Goal: Task Accomplishment & Management: Use online tool/utility

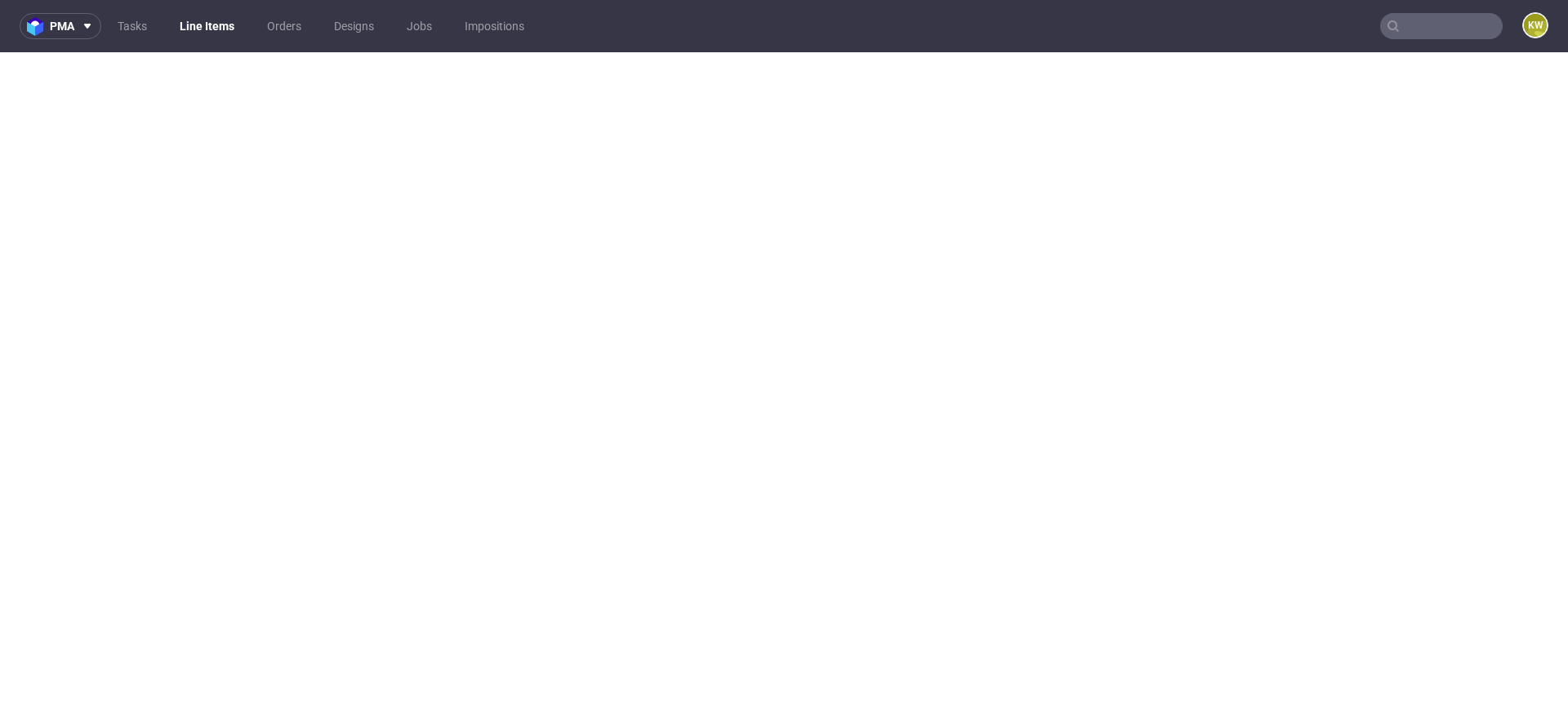
select select "in_progress"
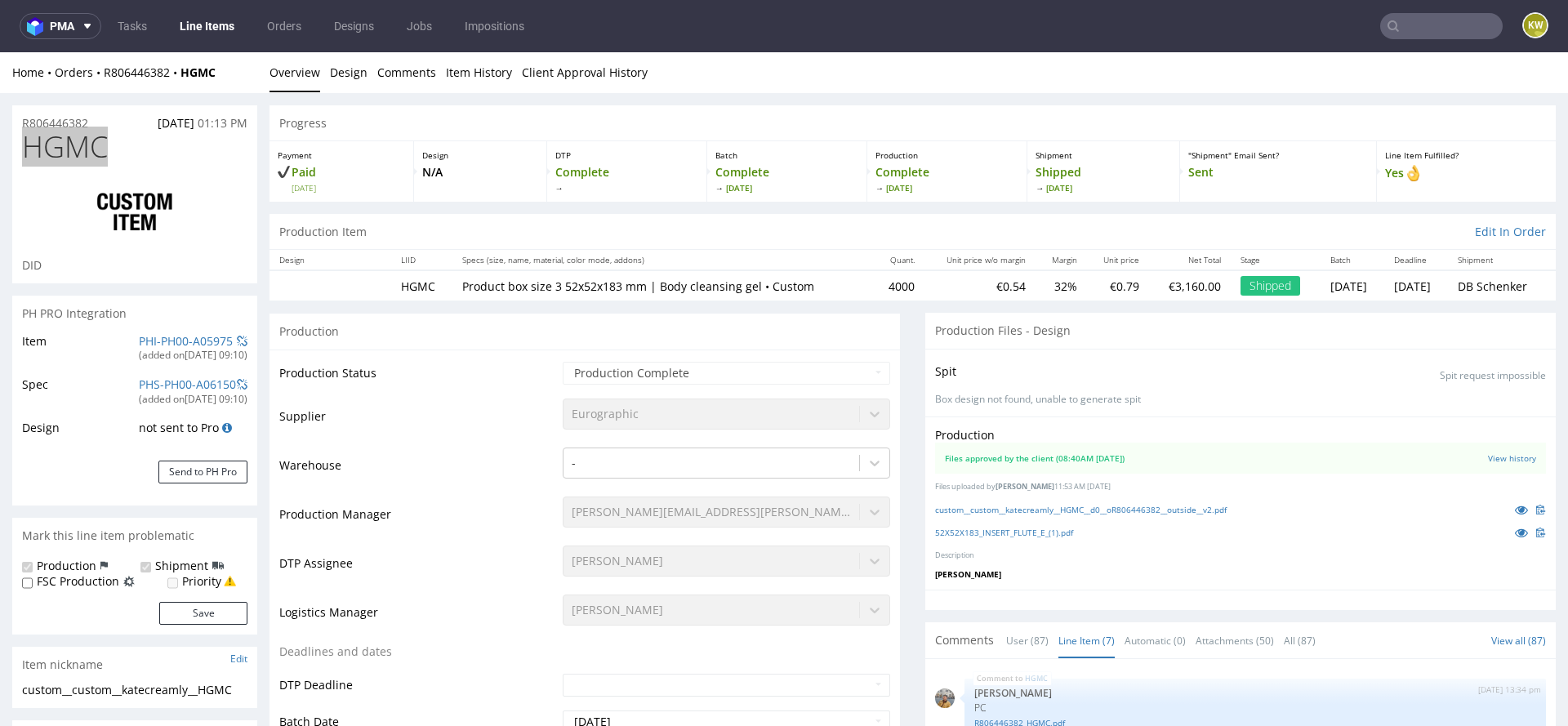
click at [191, 21] on link "Line Items" at bounding box center [207, 26] width 74 height 26
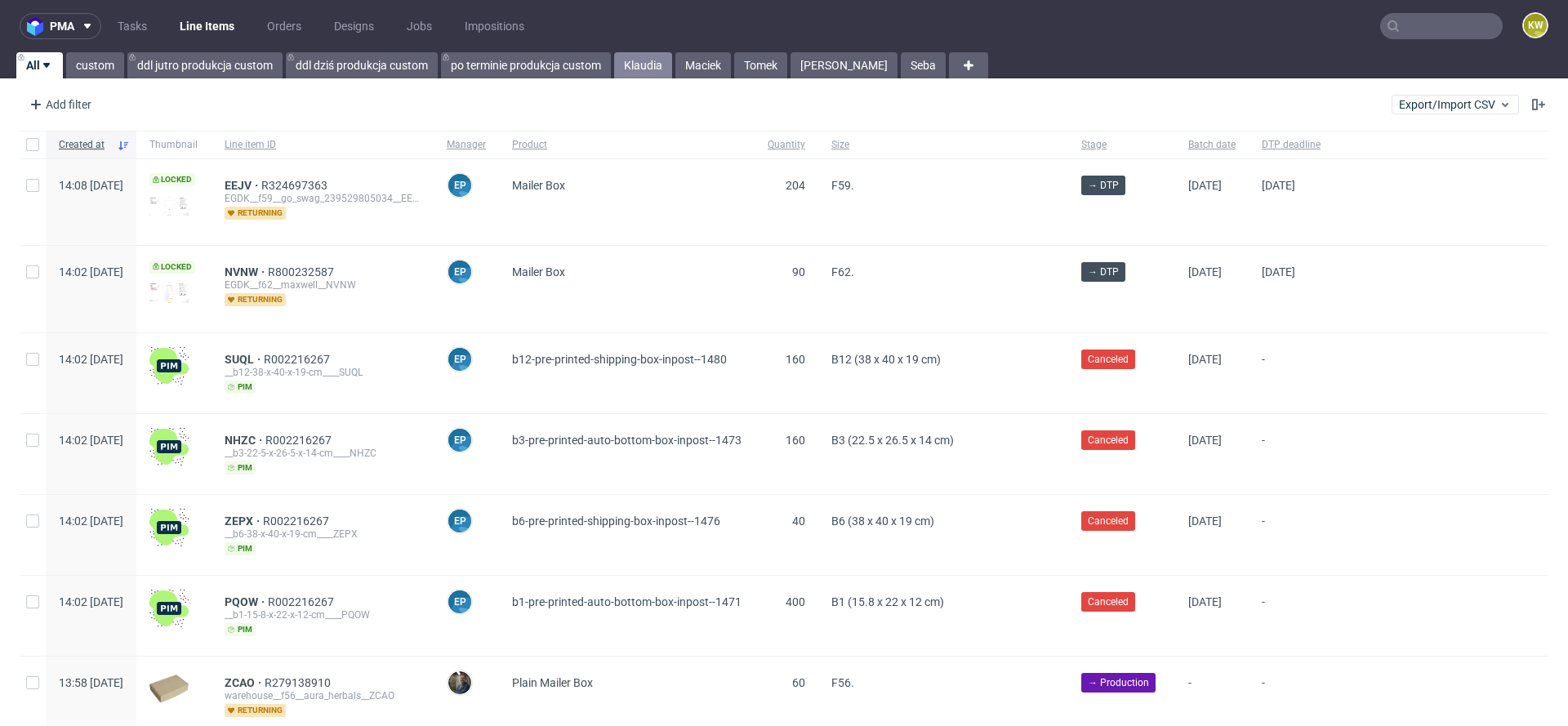
click at [648, 69] on link "Klaudia" at bounding box center [642, 66] width 58 height 26
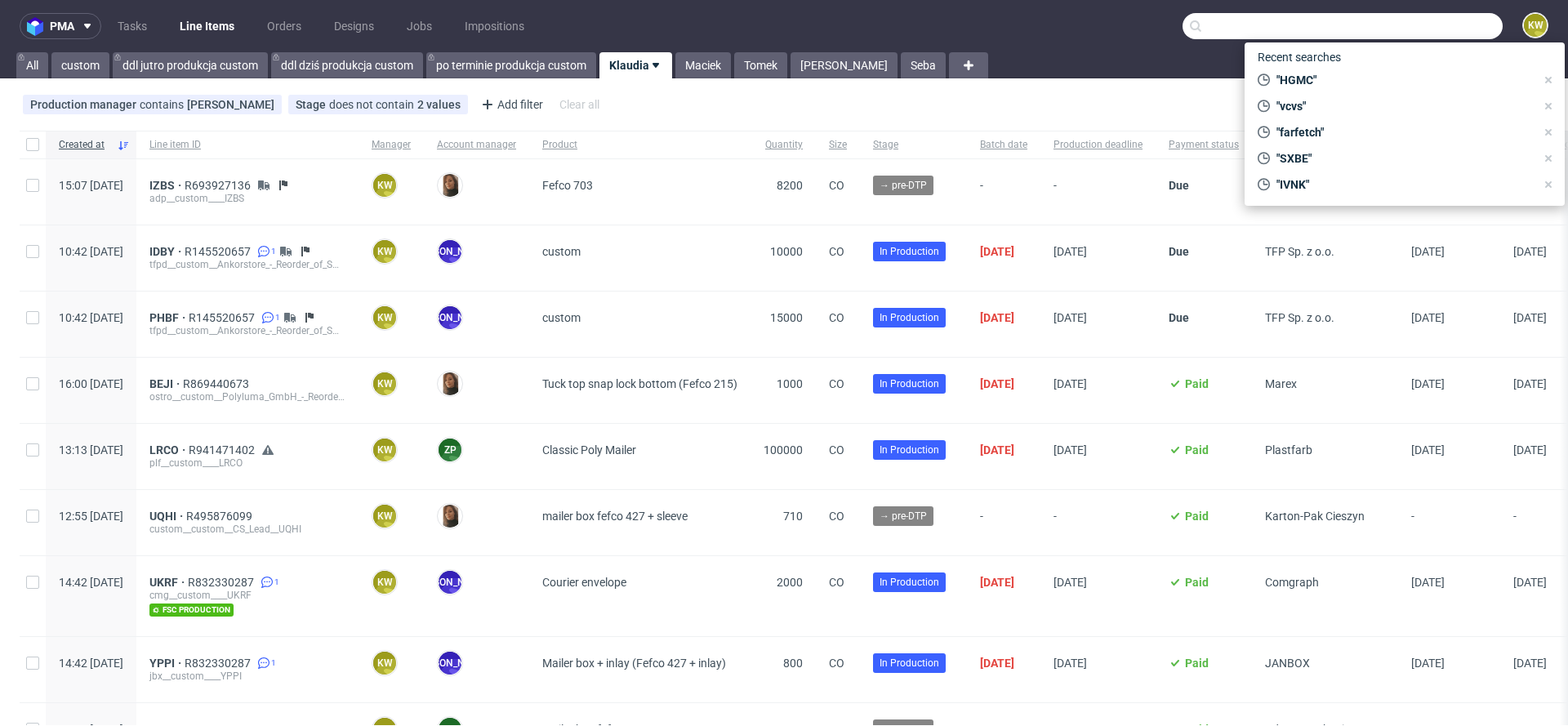
click at [1424, 35] on input "text" at bounding box center [1343, 26] width 320 height 26
paste input "PDWR"
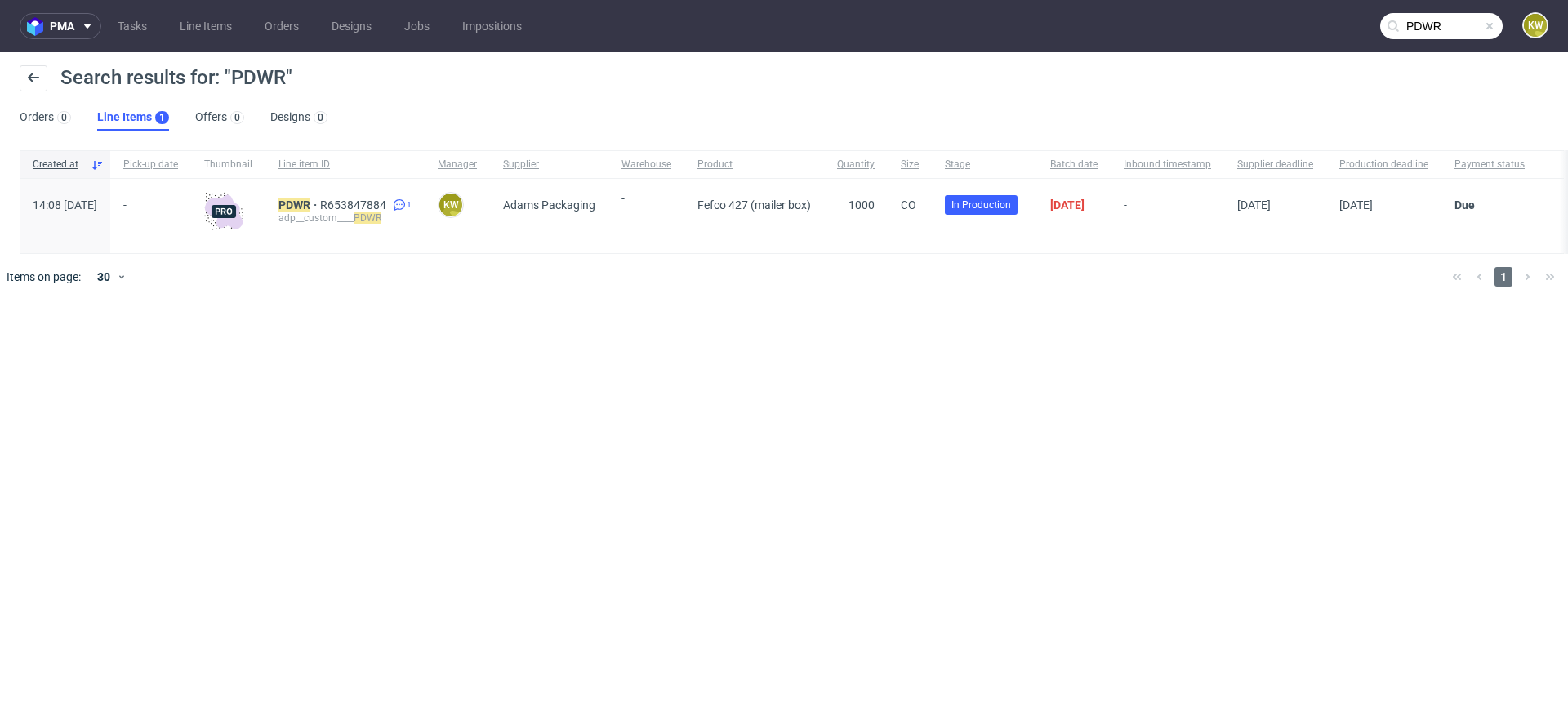
click at [1451, 30] on input "PDWR" at bounding box center [1441, 26] width 122 height 26
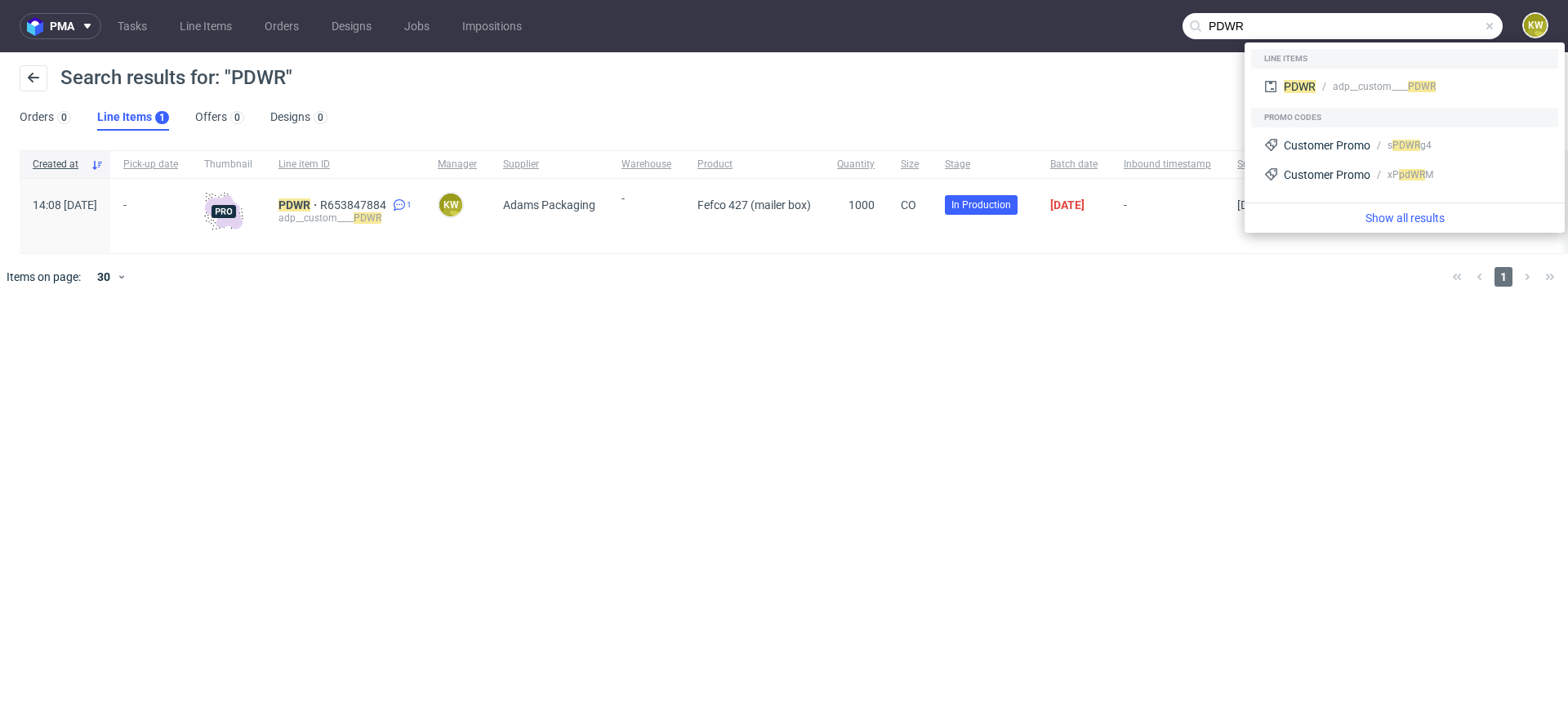
paste input "EBI"
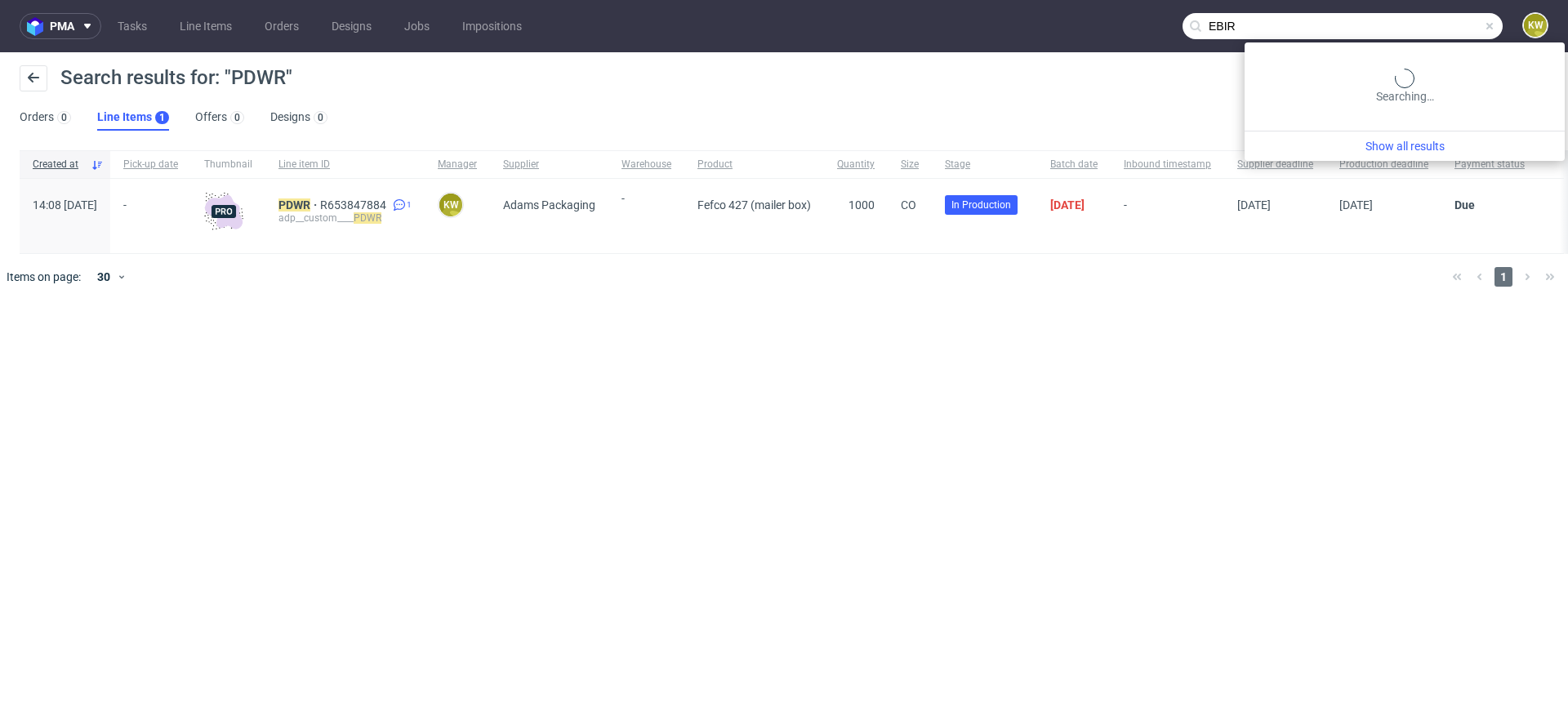
type input "EBIR"
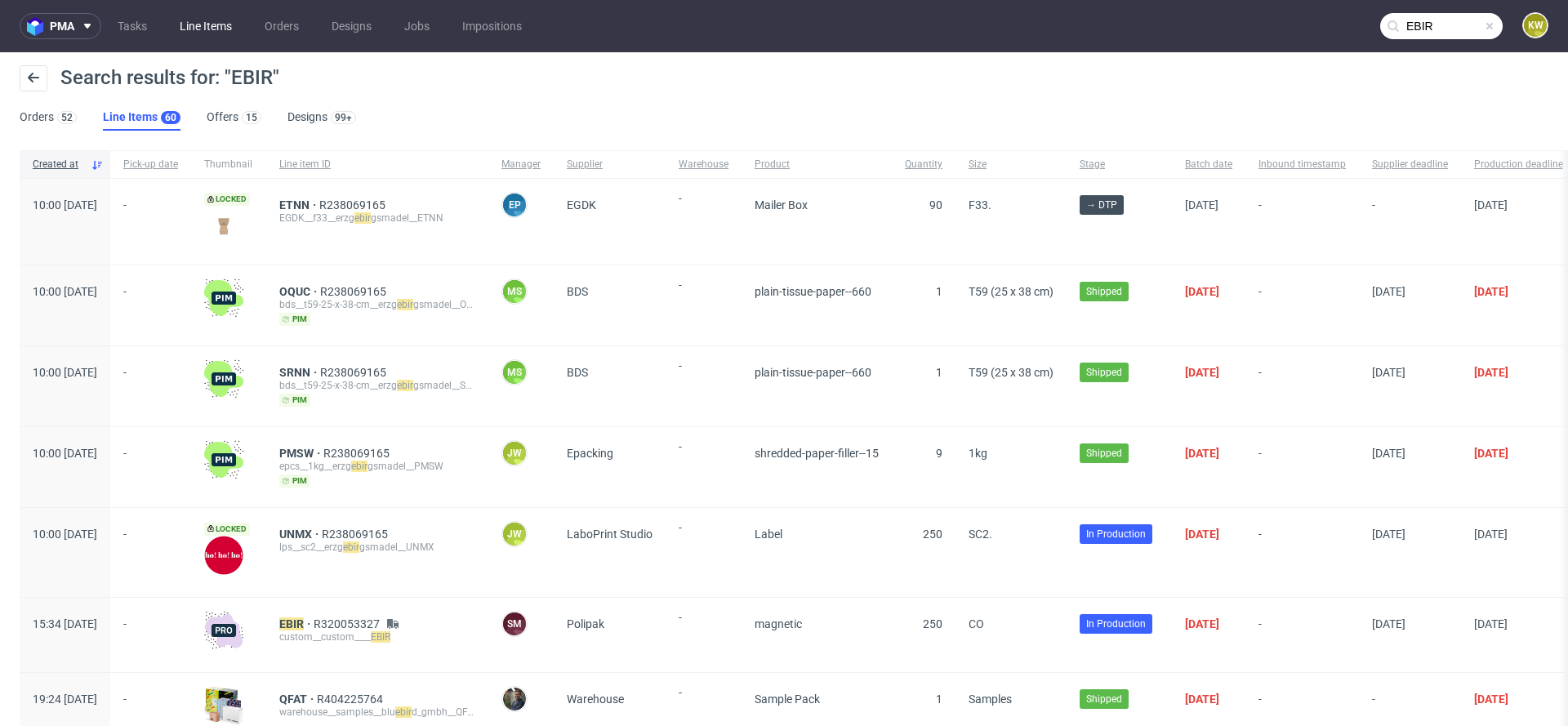
click at [205, 39] on link "Line Items" at bounding box center [206, 26] width 71 height 26
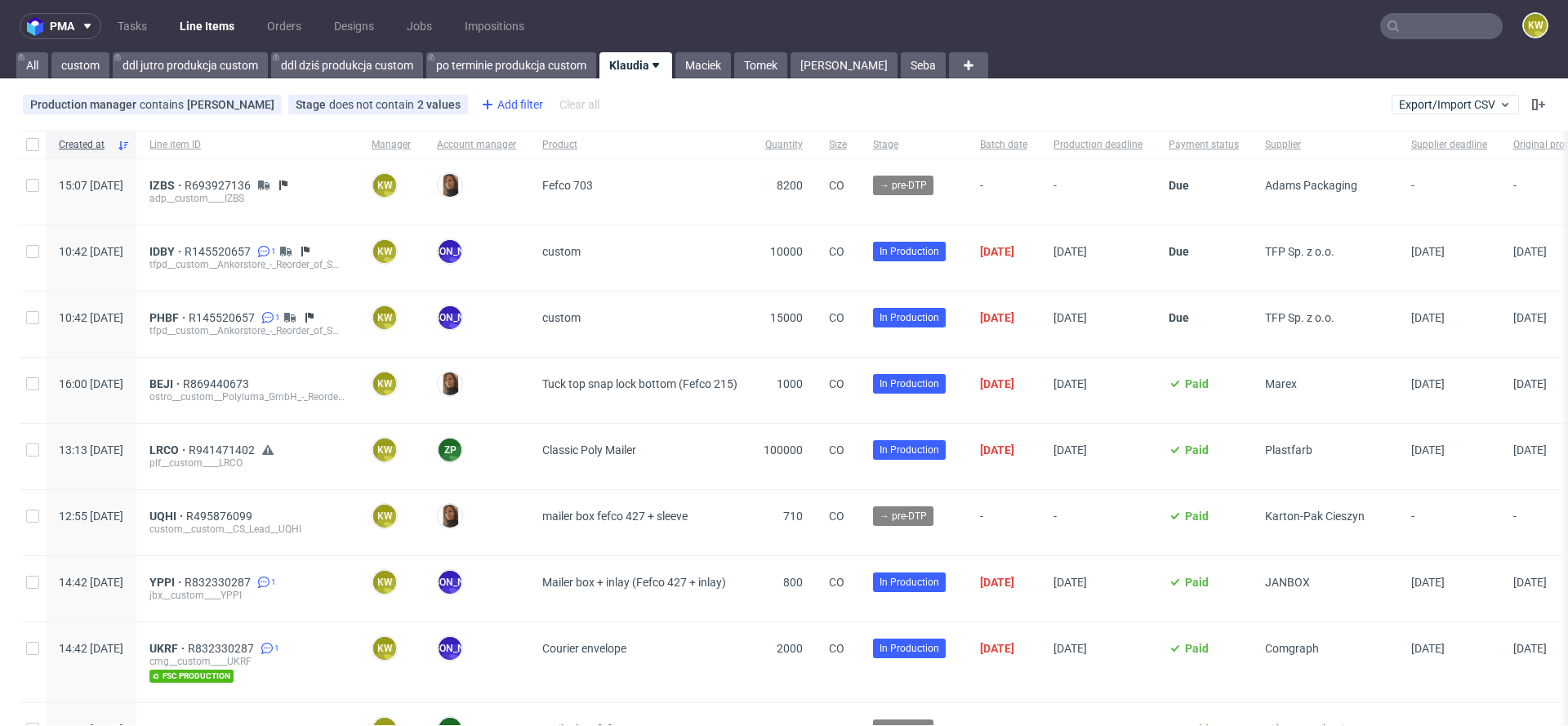
click at [505, 103] on div "Add filter" at bounding box center [510, 104] width 71 height 26
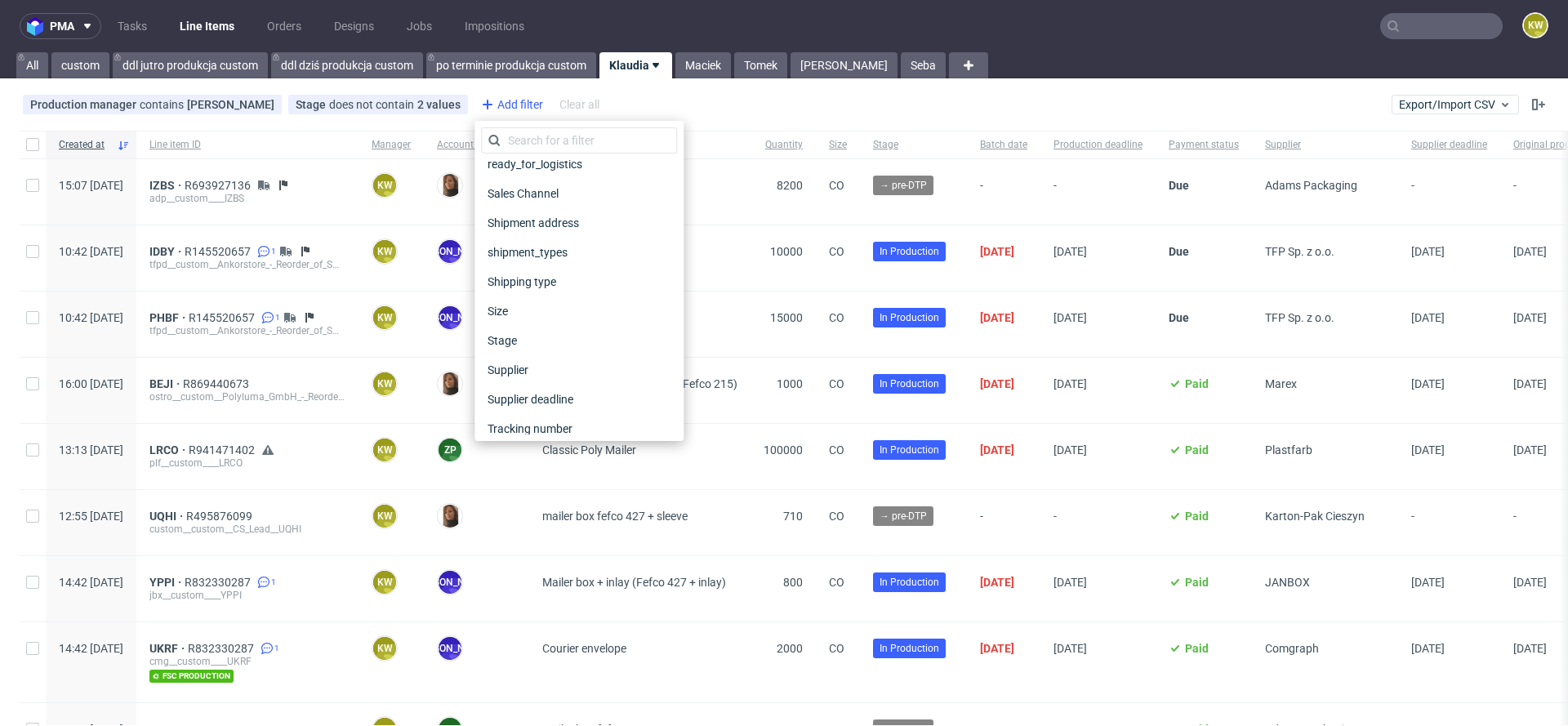
scroll to position [1313, 0]
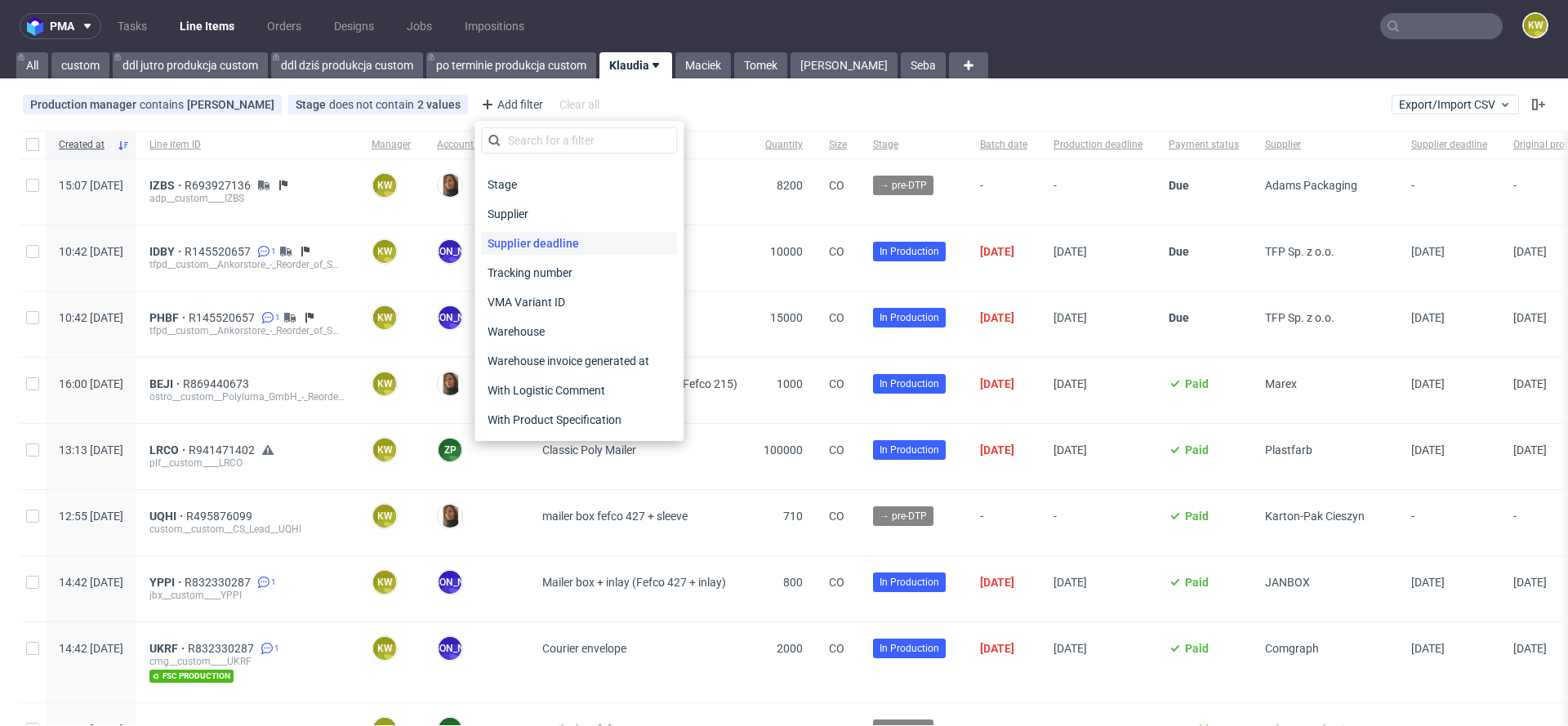
click at [540, 240] on span "Supplier deadline" at bounding box center [532, 243] width 104 height 23
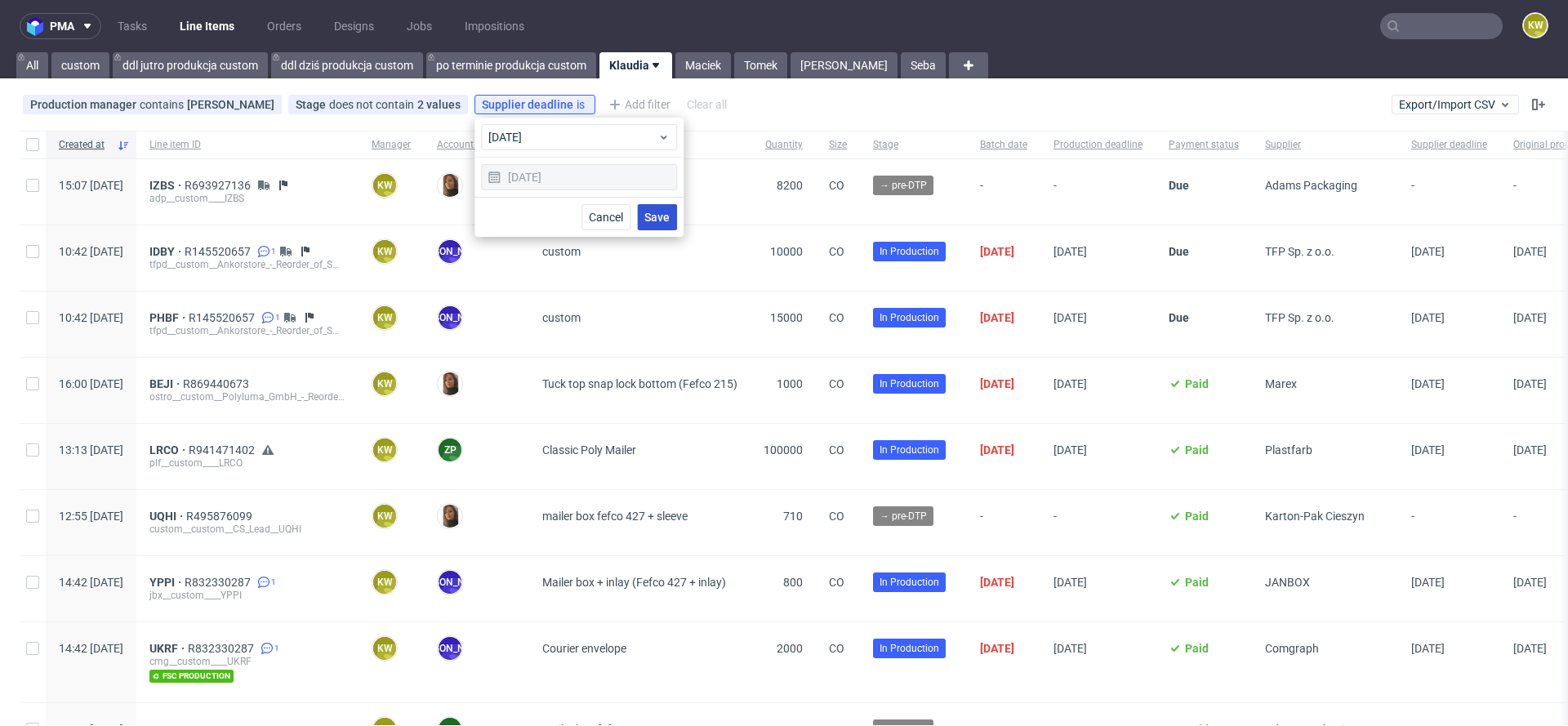
click at [669, 217] on span "Save" at bounding box center [656, 218] width 25 height 12
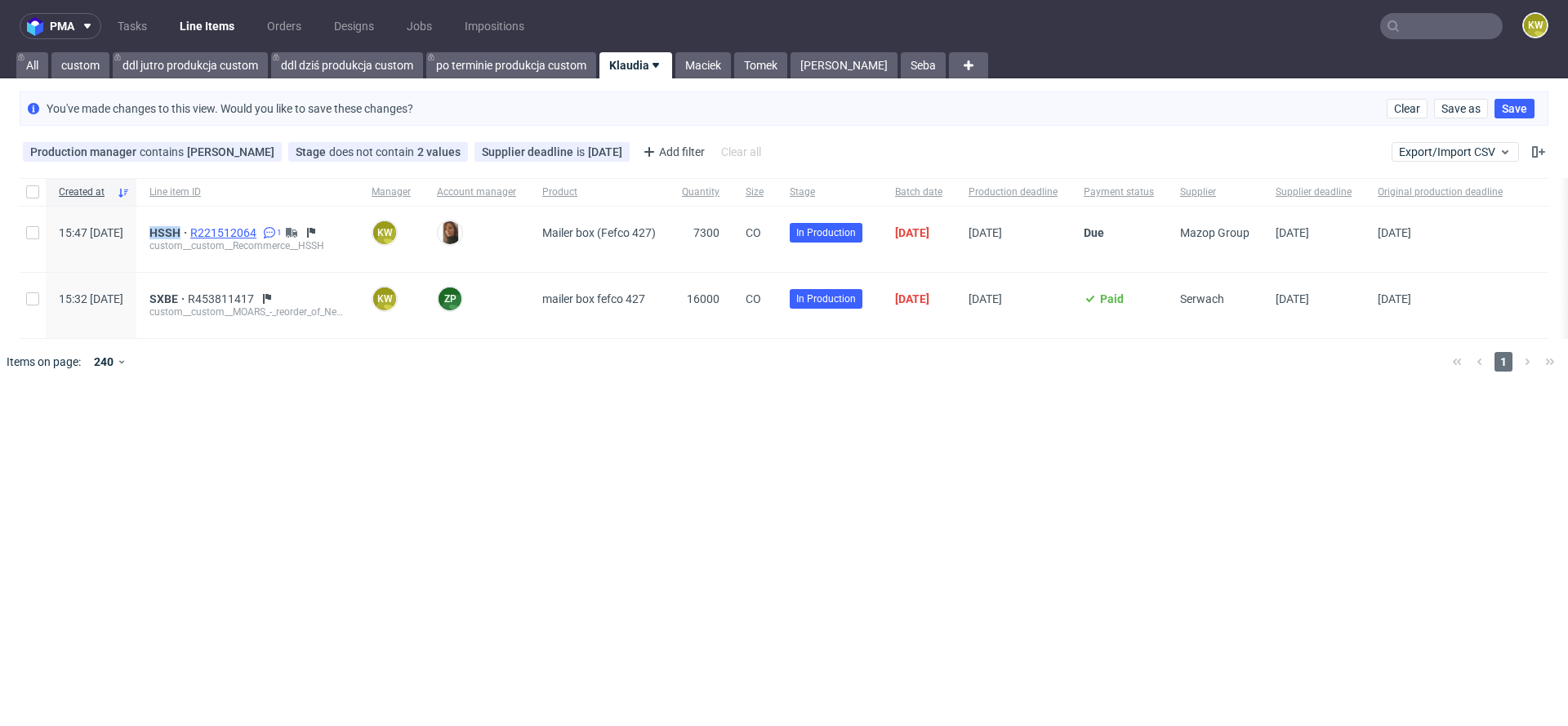
click at [260, 234] on span "R221512064" at bounding box center [225, 232] width 70 height 13
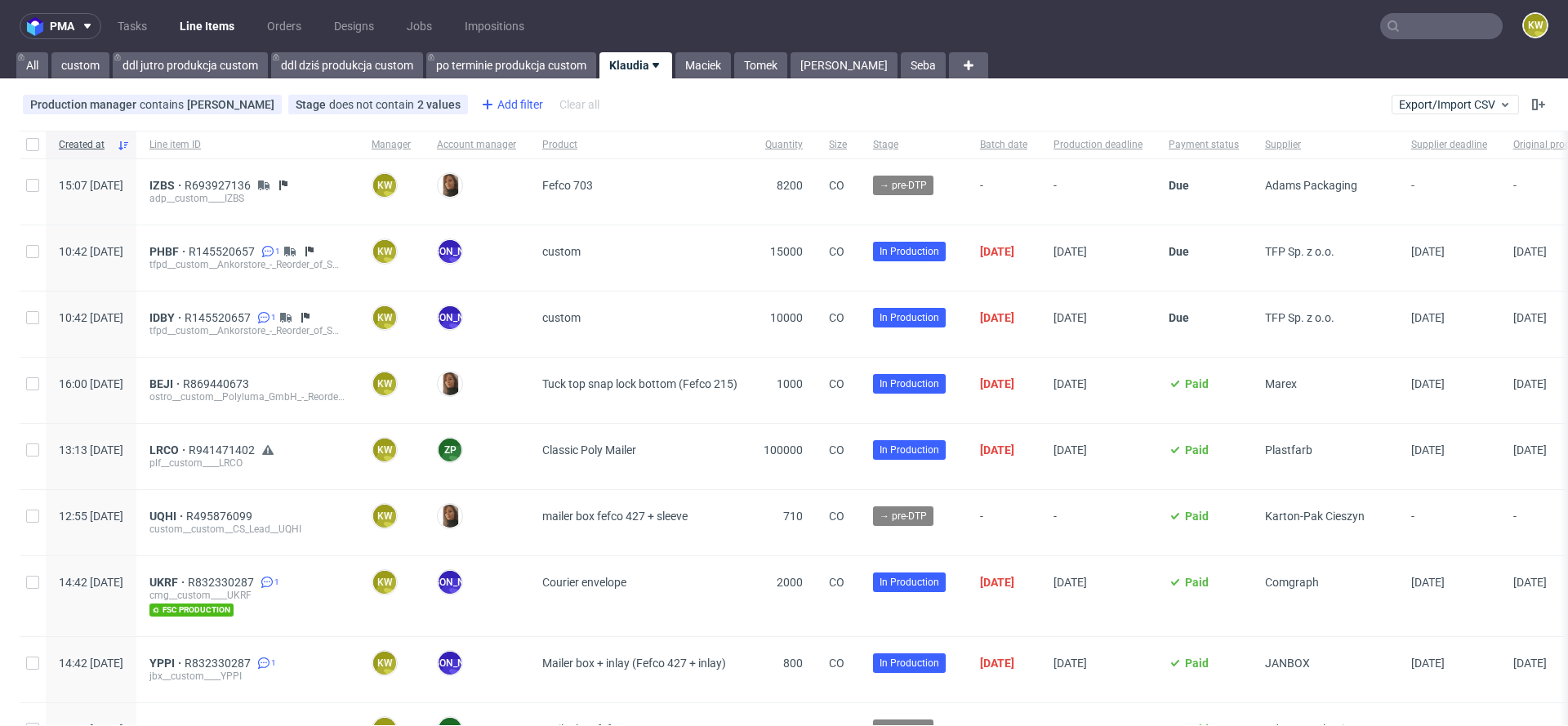
click at [509, 100] on div "Add filter" at bounding box center [510, 104] width 71 height 26
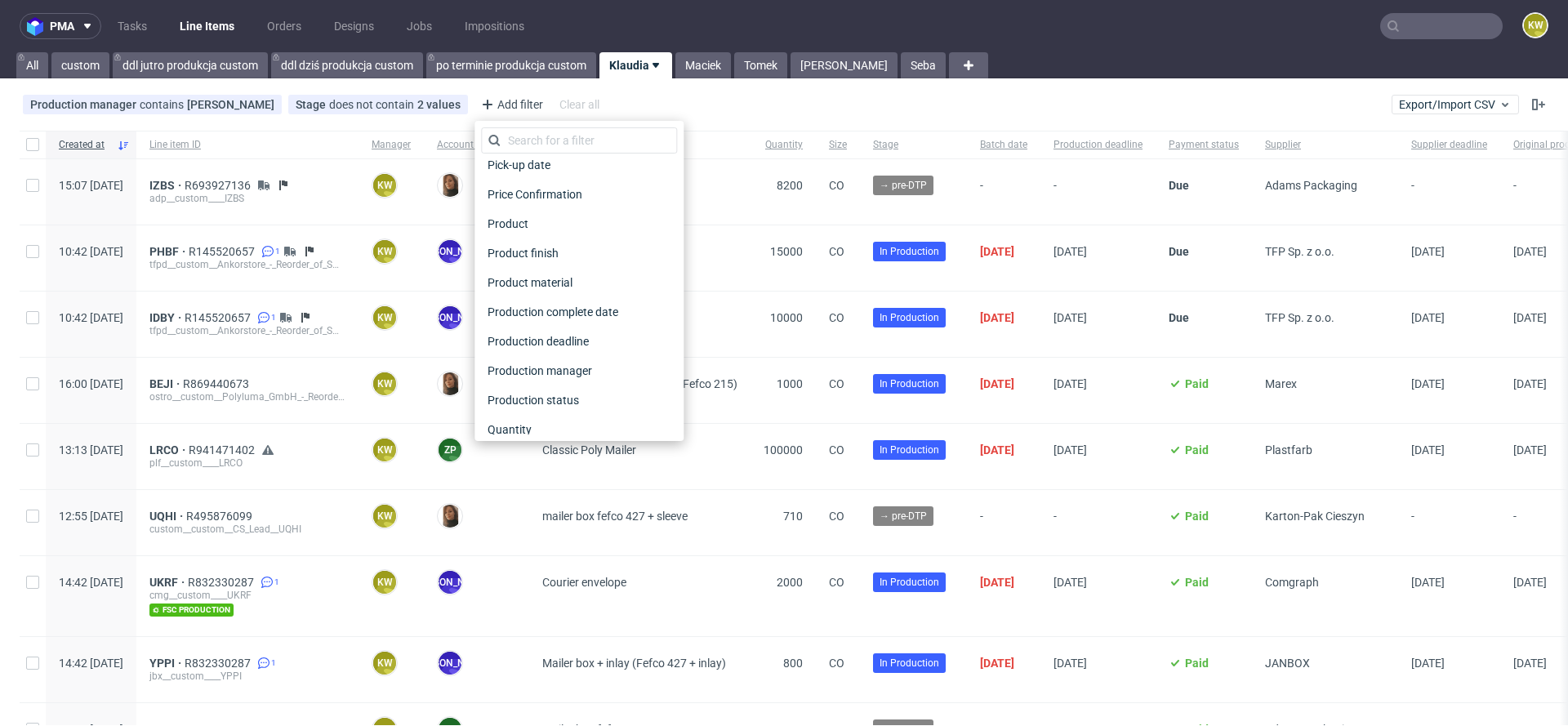
scroll to position [1313, 0]
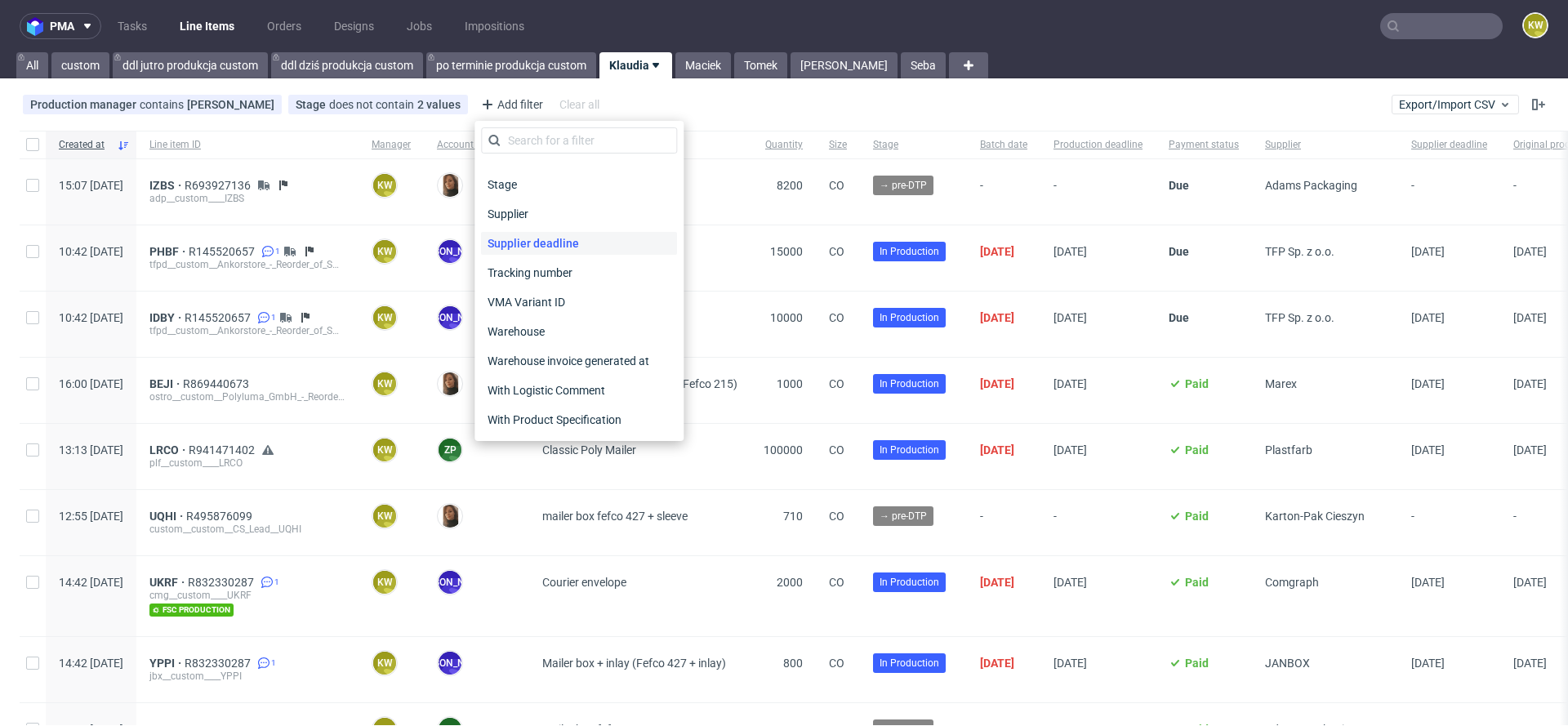
click at [534, 238] on span "Supplier deadline" at bounding box center [532, 243] width 104 height 23
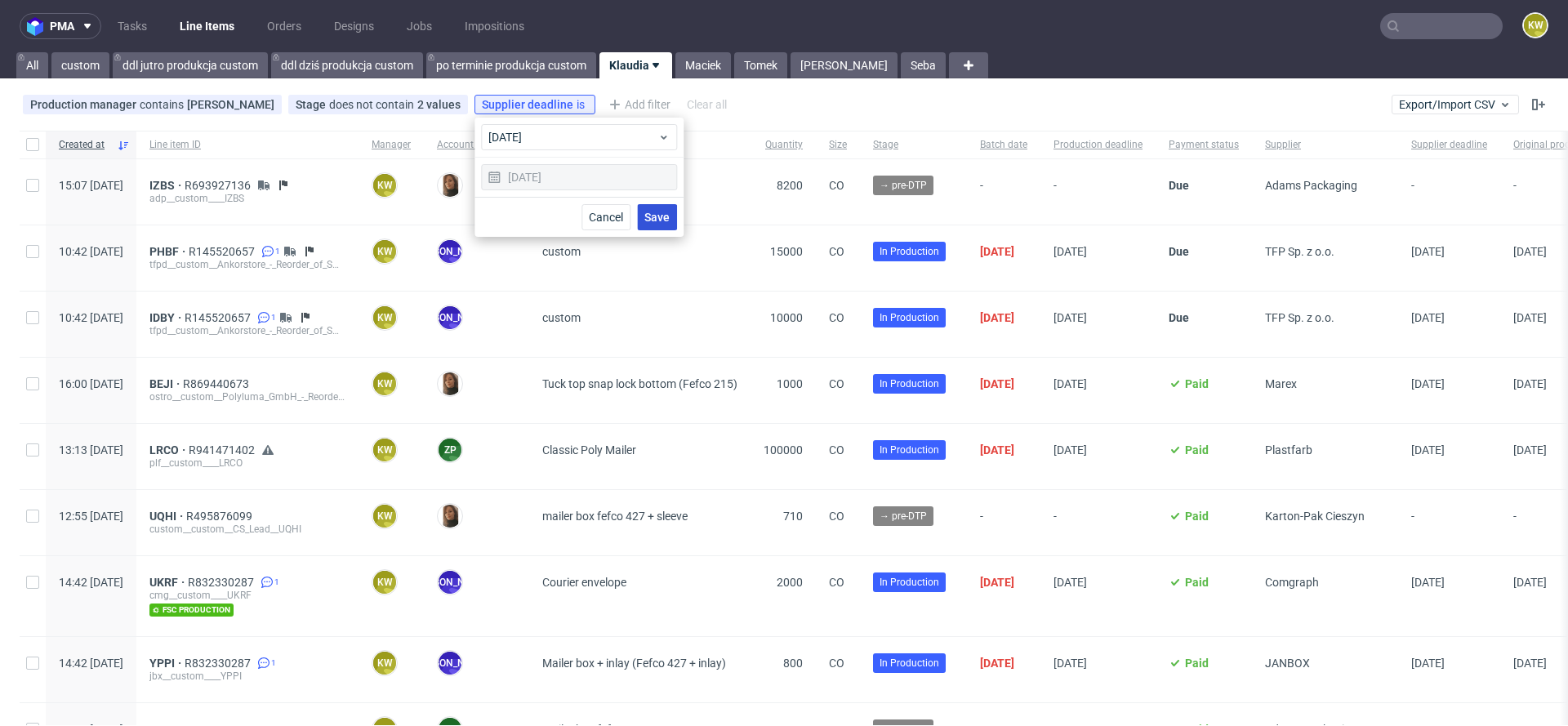
click at [646, 225] on button "Save" at bounding box center [656, 218] width 40 height 26
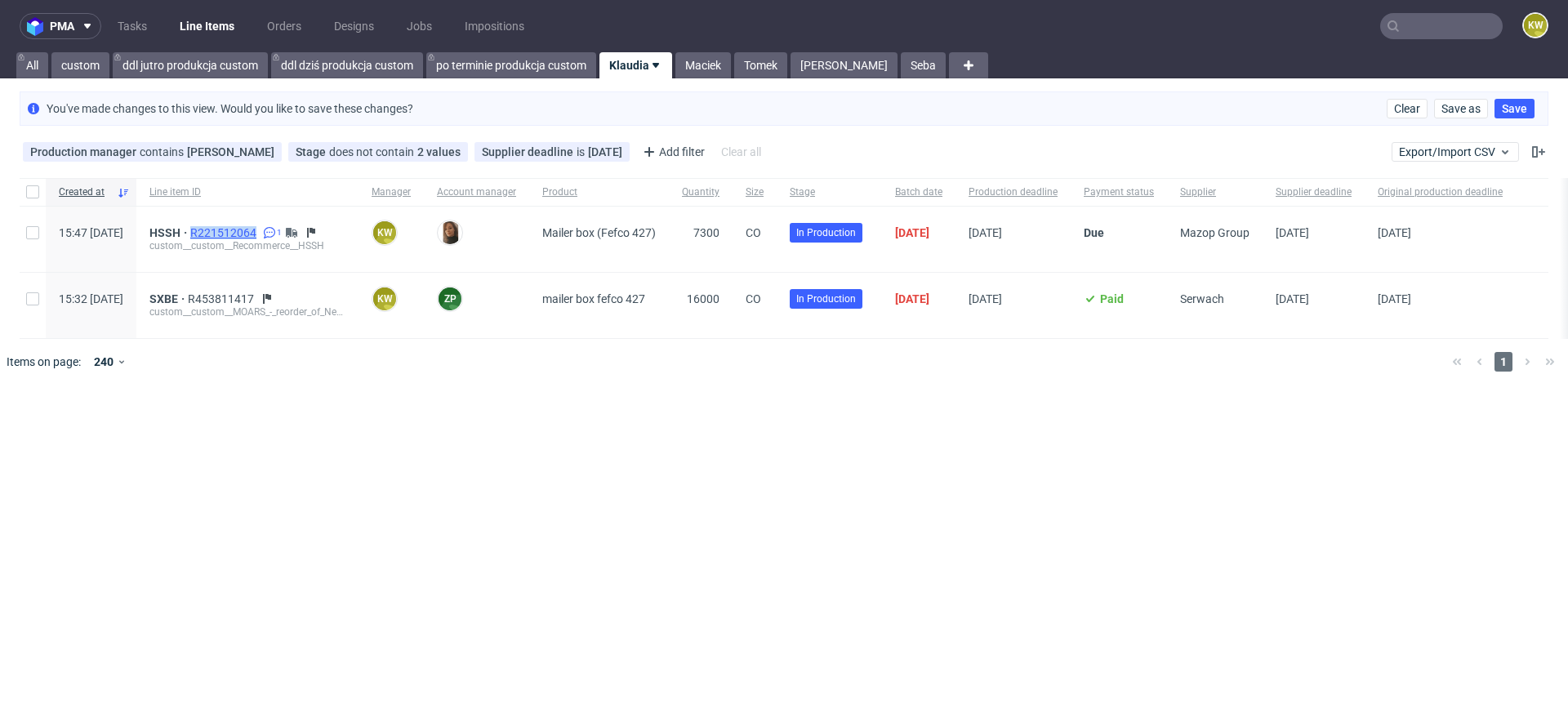
copy span "R221512064"
